Goal: Book appointment/travel/reservation

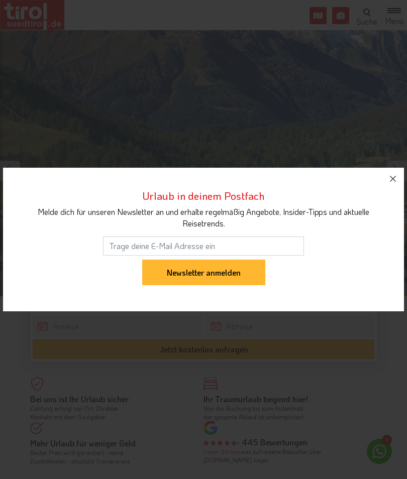
click at [383, 178] on button "button" at bounding box center [393, 179] width 22 height 22
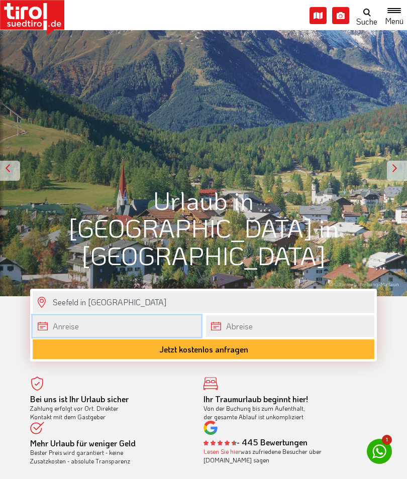
click at [147, 329] on body "Die Region Tirol Nordtirol - Südtirol - Osttirol Tirol/Nordtirol Tirol/Nordtiro…" at bounding box center [203, 239] width 407 height 479
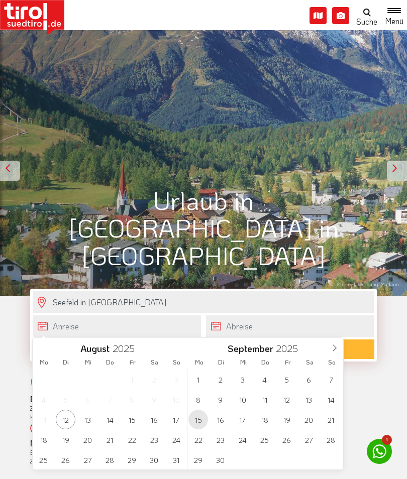
click at [199, 420] on span "15" at bounding box center [198, 420] width 20 height 20
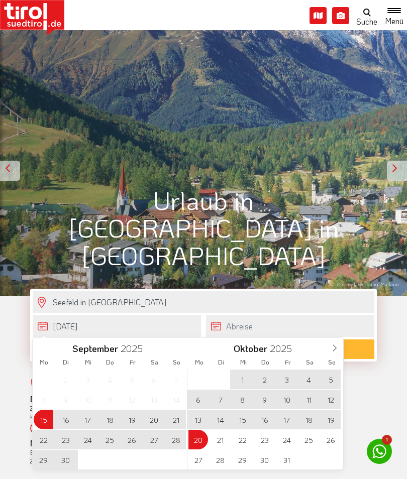
click at [199, 443] on span "20" at bounding box center [198, 440] width 20 height 20
type input "[DATE]"
type input "20-10-2025"
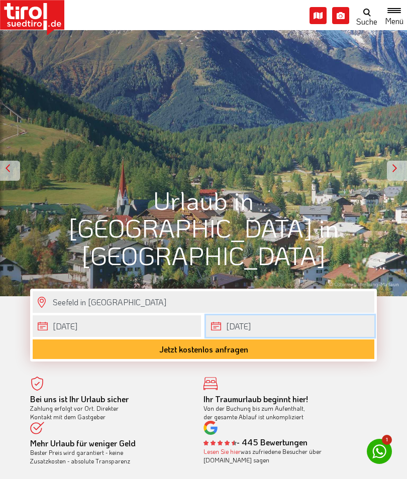
click at [303, 329] on body "Die Region Tirol Nordtirol - Südtirol - Osttirol Tirol/Nordtirol Tirol/Nordtiro…" at bounding box center [203, 239] width 407 height 479
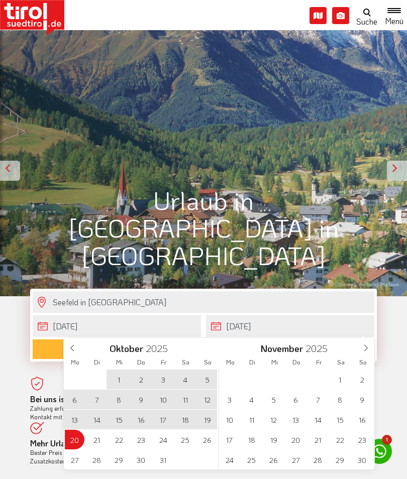
click at [70, 351] on icon at bounding box center [72, 348] width 7 height 7
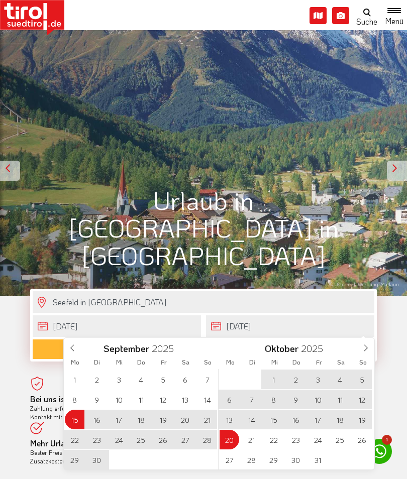
click at [75, 440] on span "22" at bounding box center [75, 440] width 20 height 20
type input "[DATE]"
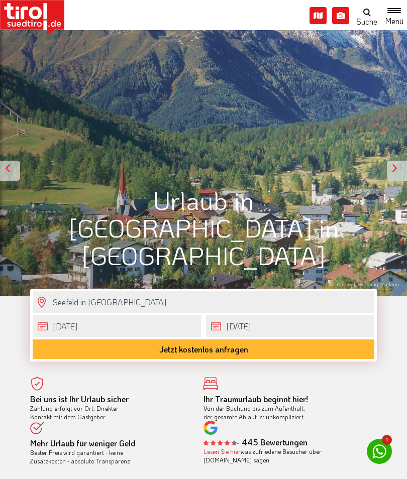
click at [213, 354] on button "Jetzt kostenlos anfragen" at bounding box center [204, 350] width 342 height 20
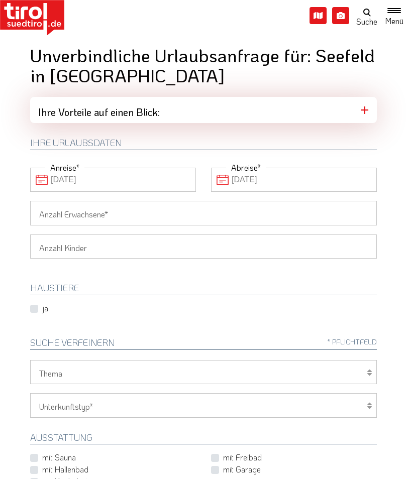
click at [221, 220] on input "Anzahl Erwachsene" at bounding box center [203, 213] width 347 height 24
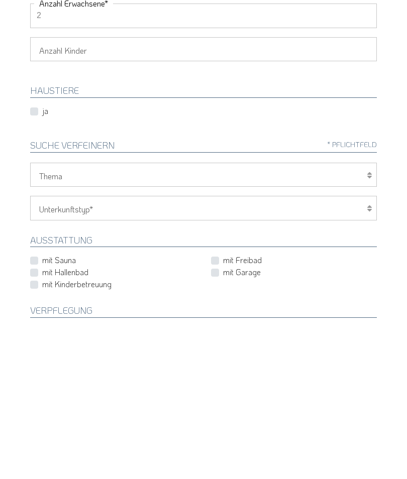
scroll to position [37, 0]
type input "2"
click at [239, 323] on select "Wellness Mountainbiken/Radfahren Familie Wandern Sport Skifahren Motorrad Golf" at bounding box center [203, 335] width 347 height 24
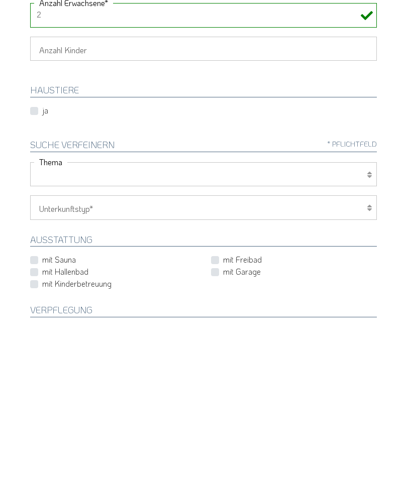
scroll to position [198, 0]
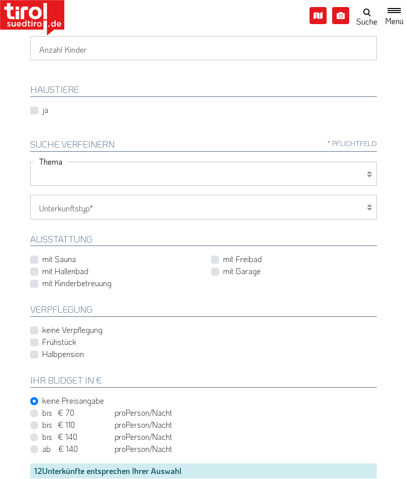
select select "7398"
click at [184, 210] on select "Hotel 1-3 Sterne Hotel 4-5 Sterne Ferienwohnung Chalet/Ferienhaus Bauernhöfe" at bounding box center [203, 207] width 347 height 24
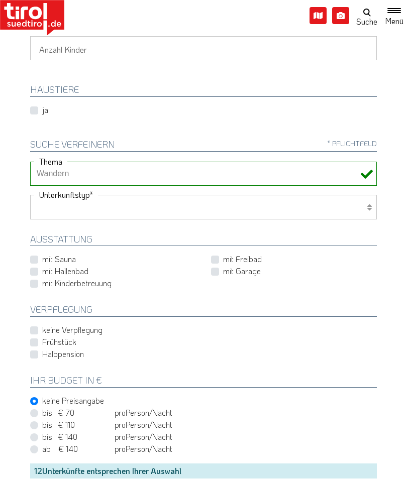
select select "1_1-3"
click at [42, 353] on label "Halbpension" at bounding box center [63, 354] width 42 height 11
click at [34, 353] on input "Halbpension" at bounding box center [205, 354] width 347 height 7
checkbox input "true"
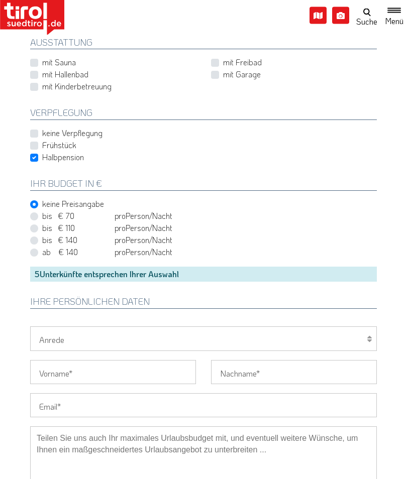
scroll to position [395, 0]
click at [179, 346] on select "Herr Frau Familie" at bounding box center [203, 338] width 347 height 24
select select "Familie"
click at [124, 376] on input "Vorname" at bounding box center [113, 372] width 166 height 24
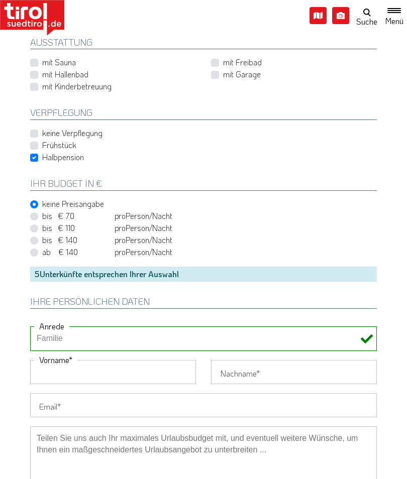
scroll to position [422, 0]
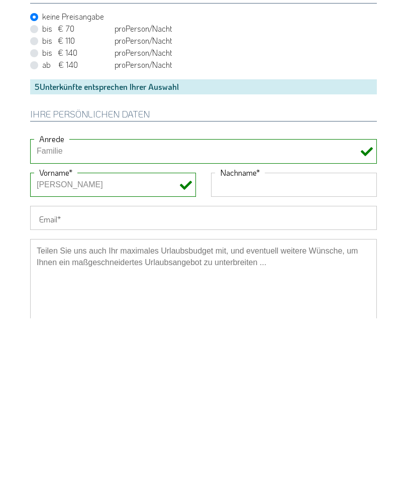
click at [139, 333] on input "[PERSON_NAME]" at bounding box center [113, 345] width 166 height 24
type input "[PERSON_NAME]"
click at [287, 333] on input "Nachname" at bounding box center [294, 345] width 166 height 24
type input "Boettcher"
click at [215, 367] on input "Email" at bounding box center [203, 379] width 347 height 24
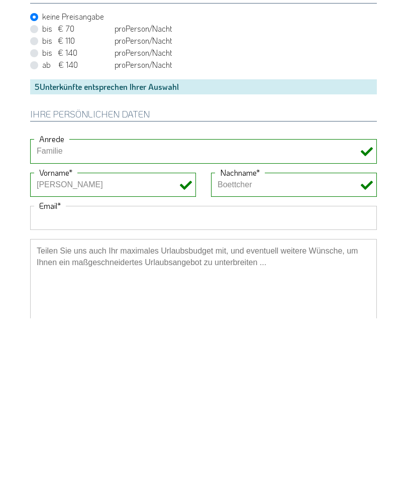
type input "[EMAIL_ADDRESS][DOMAIN_NAME]"
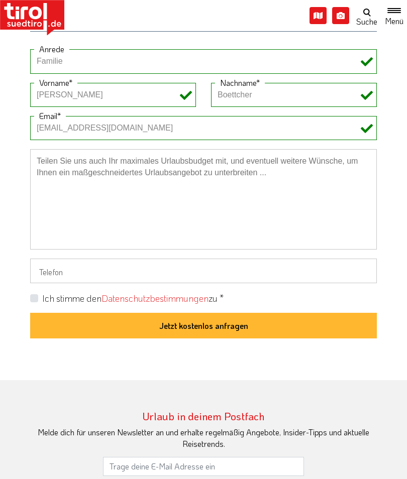
scroll to position [672, 0]
